Goal: Transaction & Acquisition: Purchase product/service

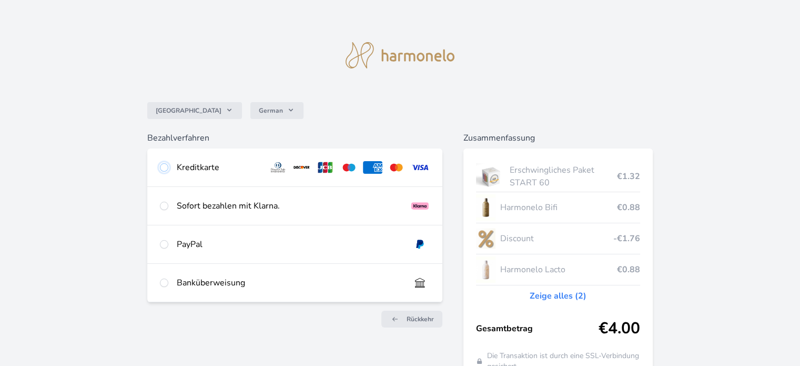
click at [162, 165] on input "radio" at bounding box center [164, 167] width 8 height 8
radio input "true"
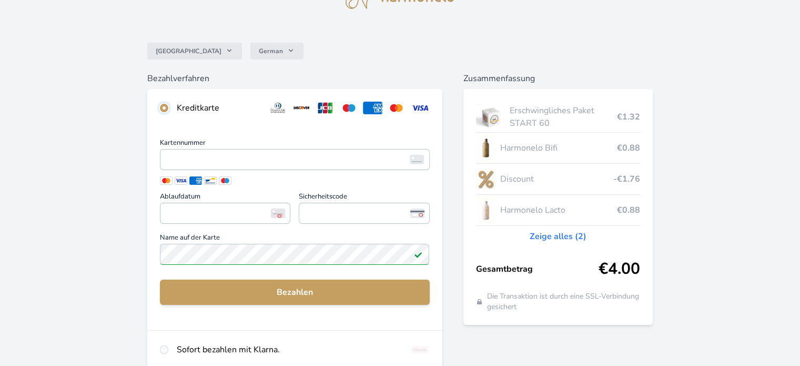
scroll to position [105, 0]
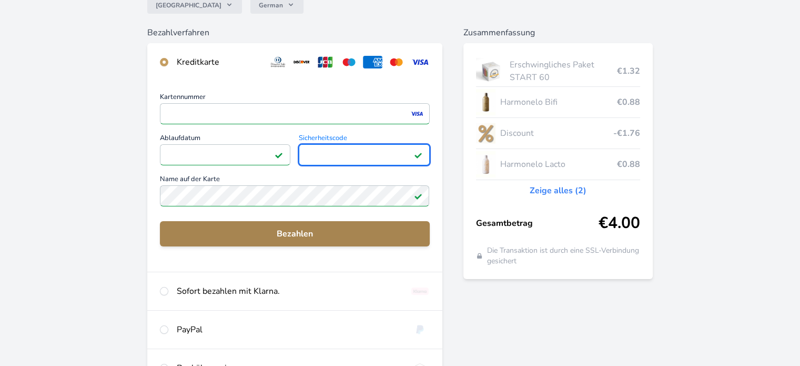
click at [282, 235] on span "Bezahlen" at bounding box center [294, 233] width 253 height 13
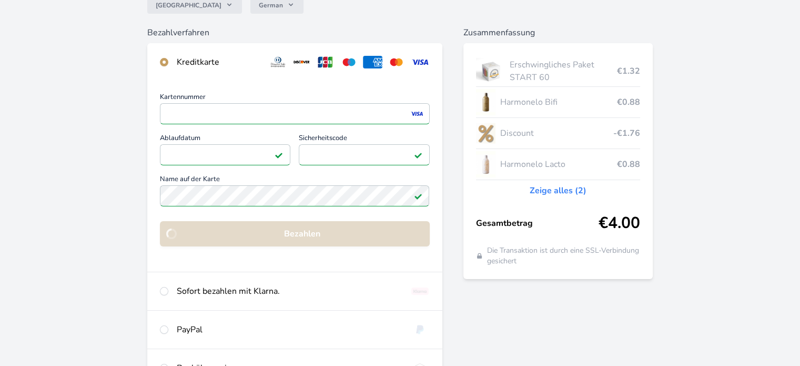
scroll to position [92, 0]
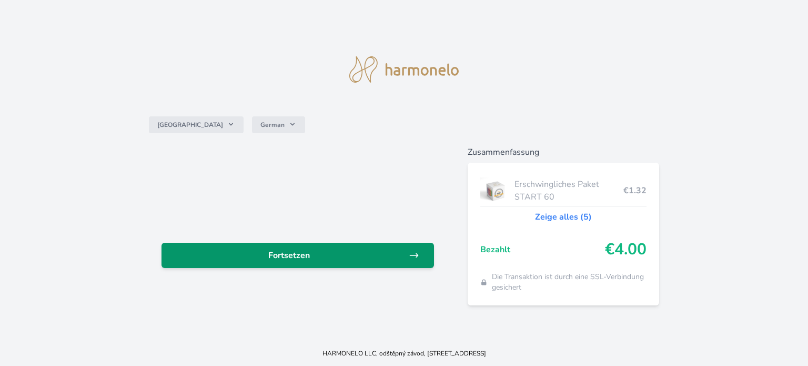
click at [295, 261] on link "Fortsetzen" at bounding box center [298, 255] width 273 height 25
